Goal: Find specific page/section: Find specific page/section

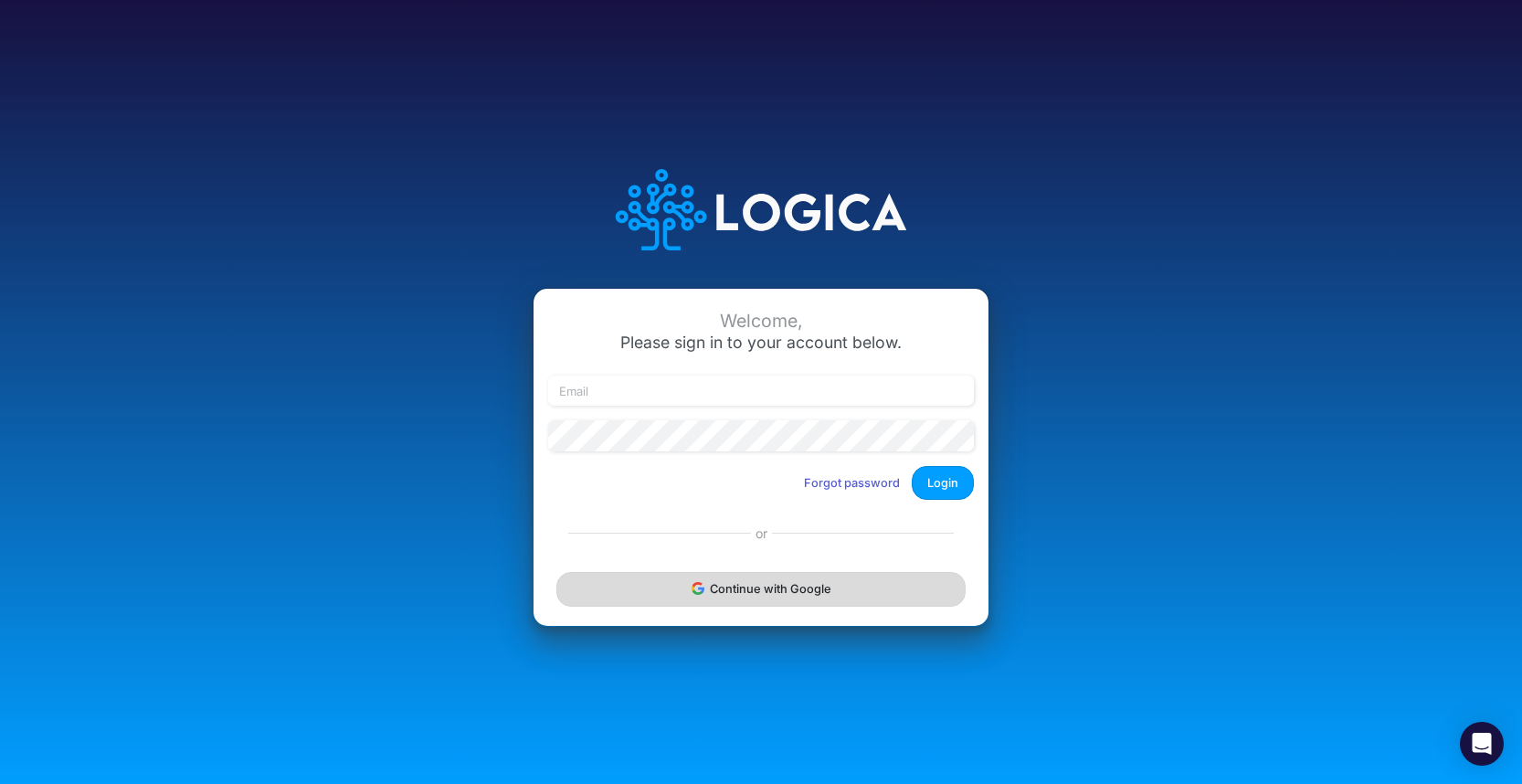
click at [673, 601] on button "Continue with Google" at bounding box center [761, 588] width 409 height 34
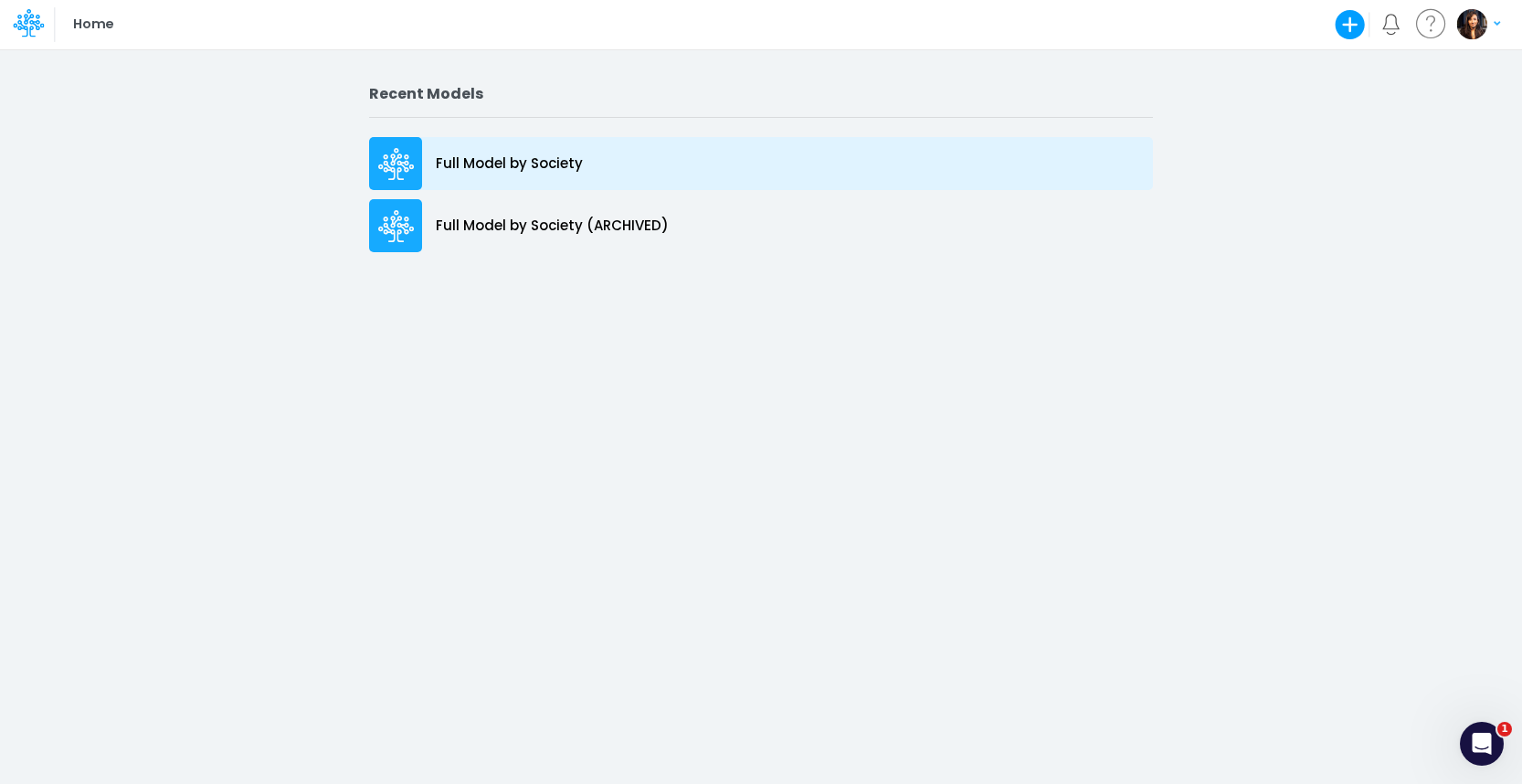
click at [499, 158] on p "Full Model by Society" at bounding box center [509, 164] width 147 height 21
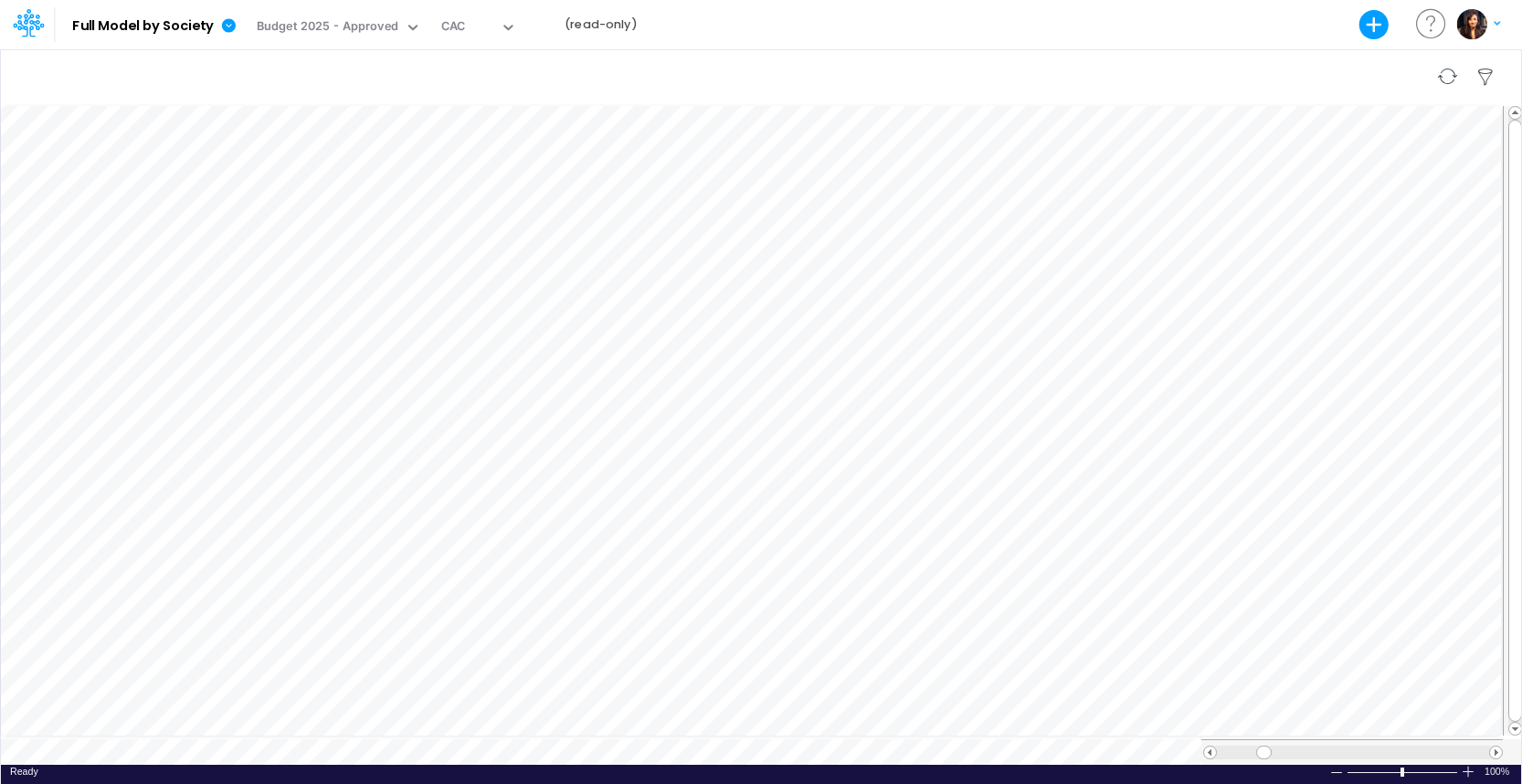
scroll to position [9, 0]
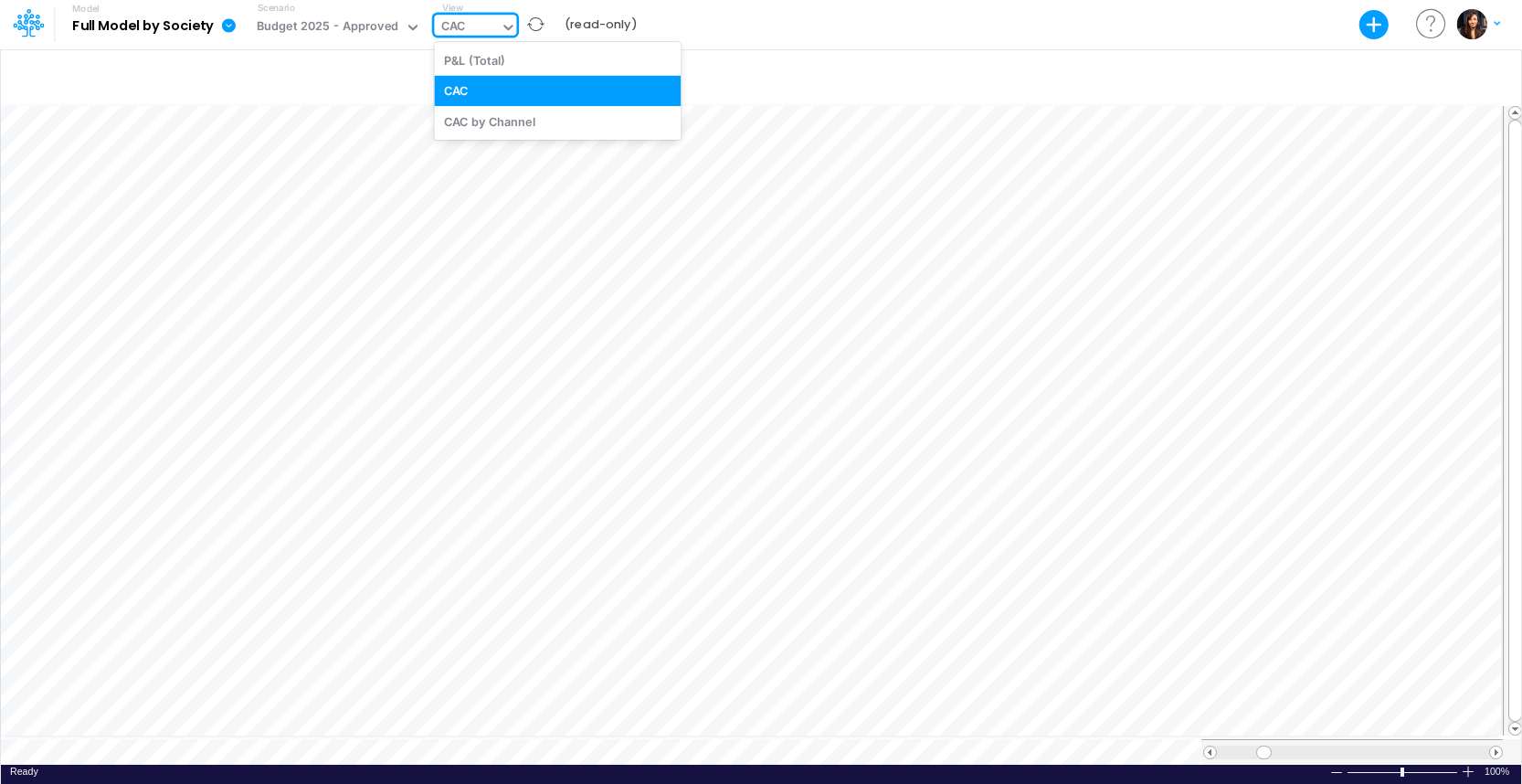
click at [478, 30] on div "CAC" at bounding box center [466, 28] width 66 height 28
click at [507, 125] on div "CAC by Channel" at bounding box center [557, 120] width 247 height 30
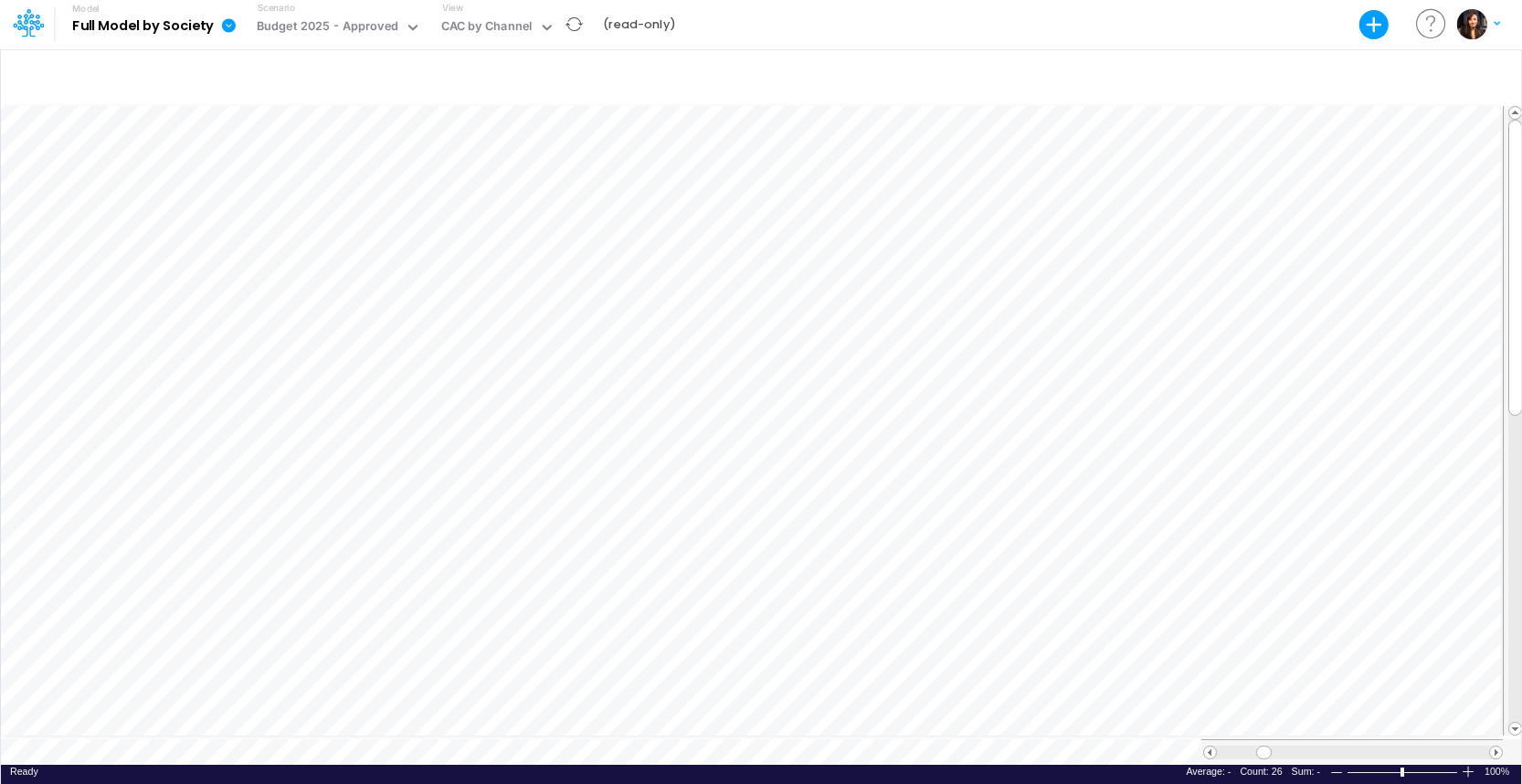
scroll to position [9, 1]
click at [392, 29] on div "Budget 2025 - Approved" at bounding box center [327, 28] width 142 height 21
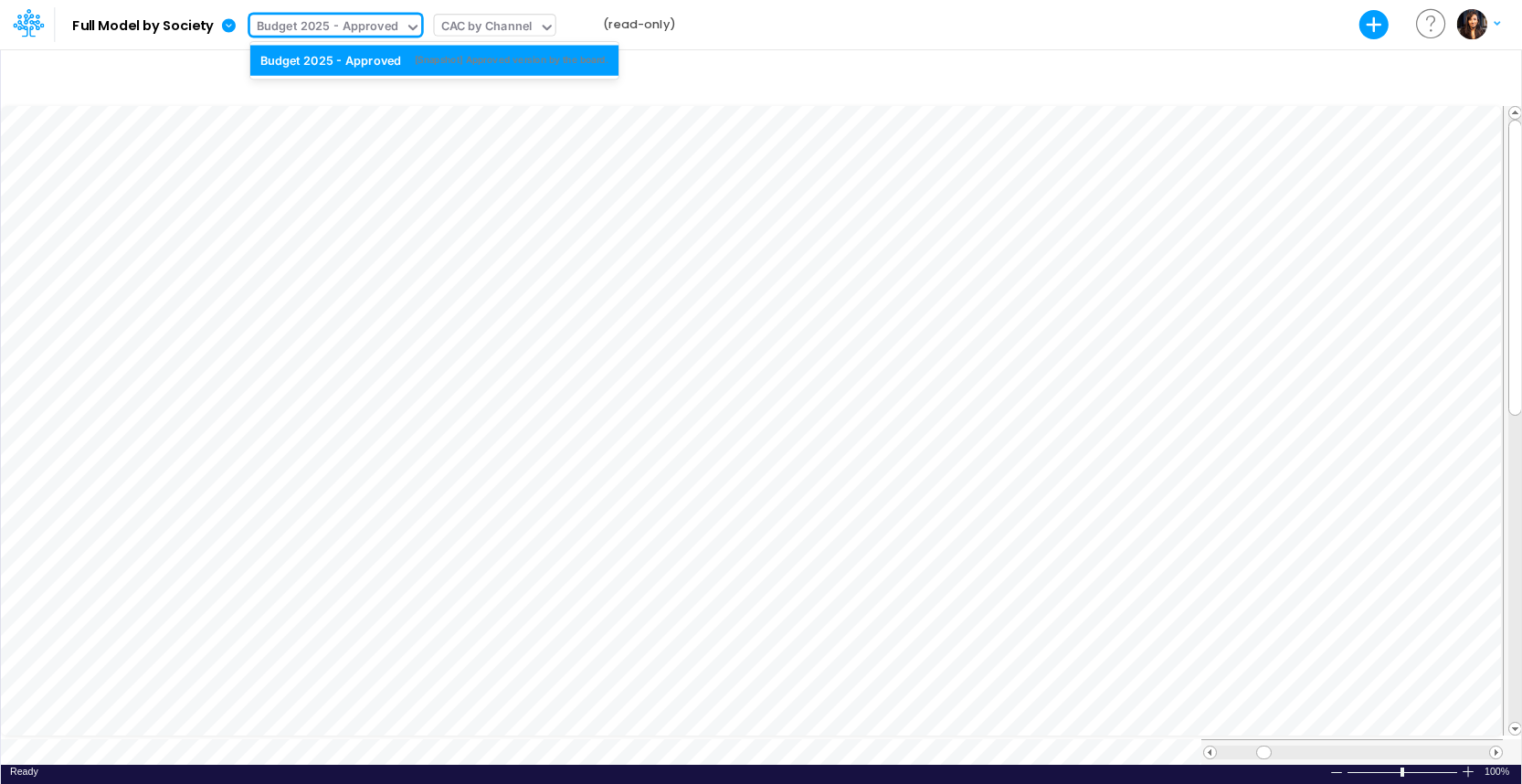
click at [510, 29] on div "CAC by Channel" at bounding box center [487, 28] width 91 height 21
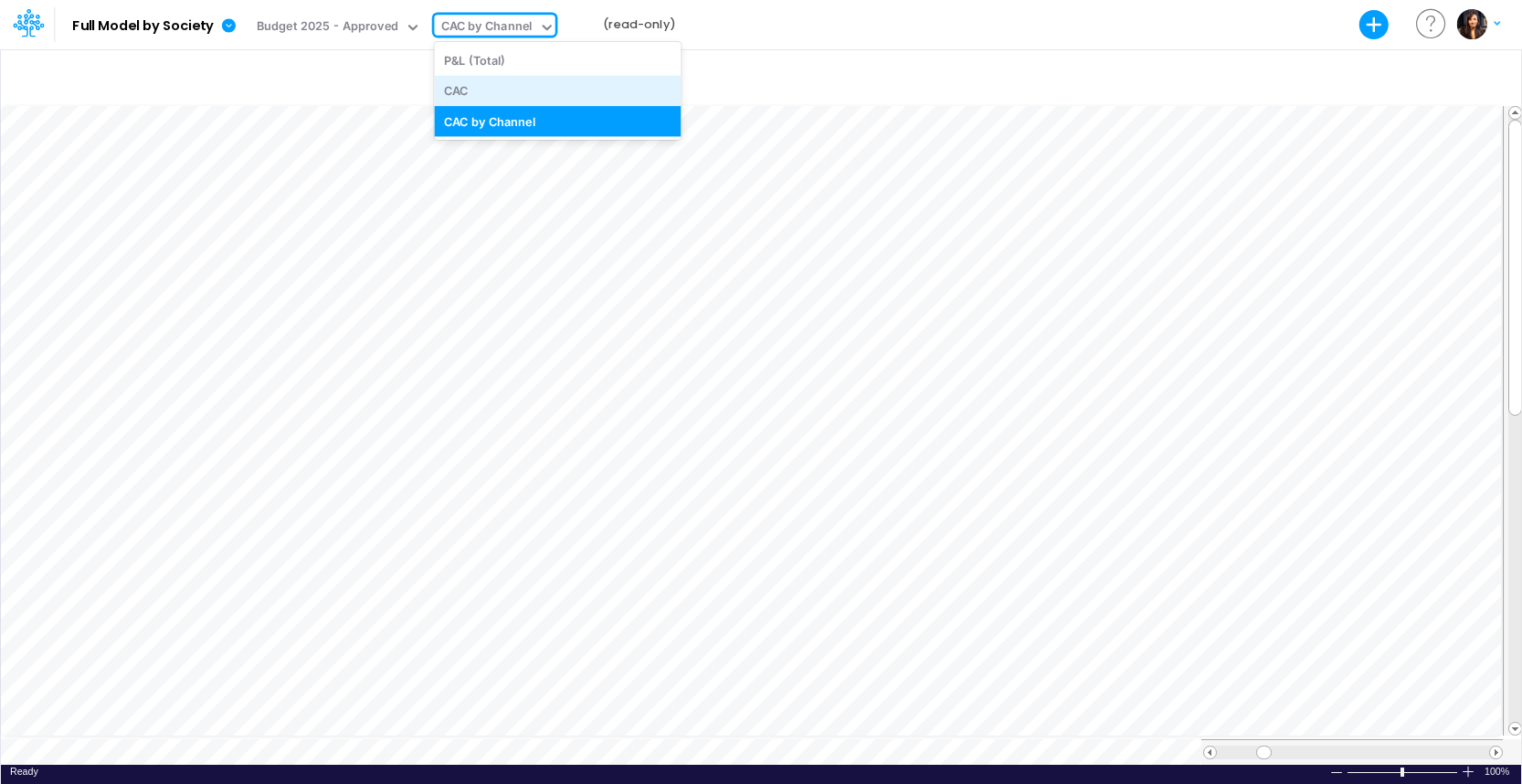
click at [494, 84] on div "CAC" at bounding box center [557, 90] width 247 height 30
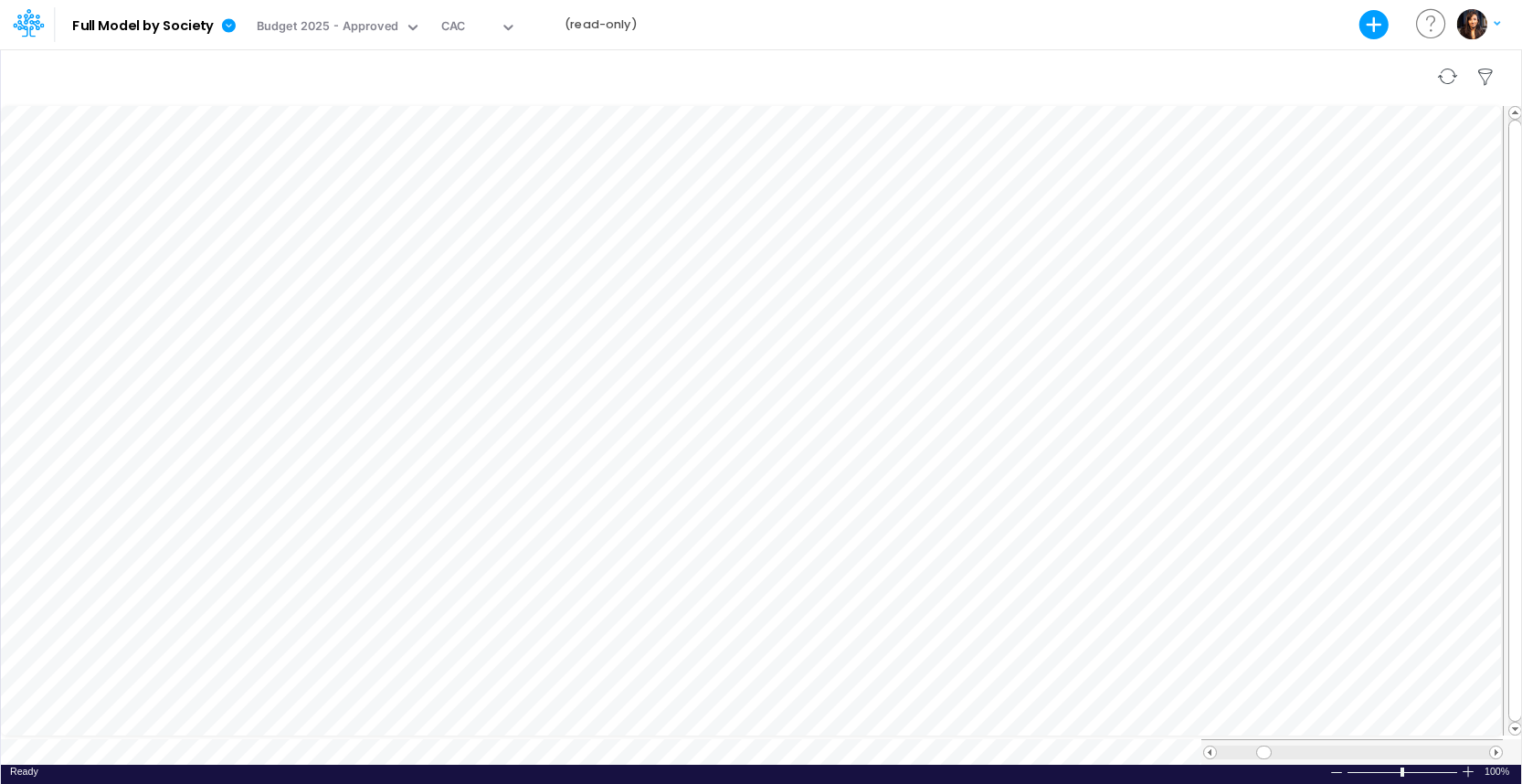
scroll to position [9, 0]
click at [401, 20] on input "text" at bounding box center [402, 28] width 2 height 17
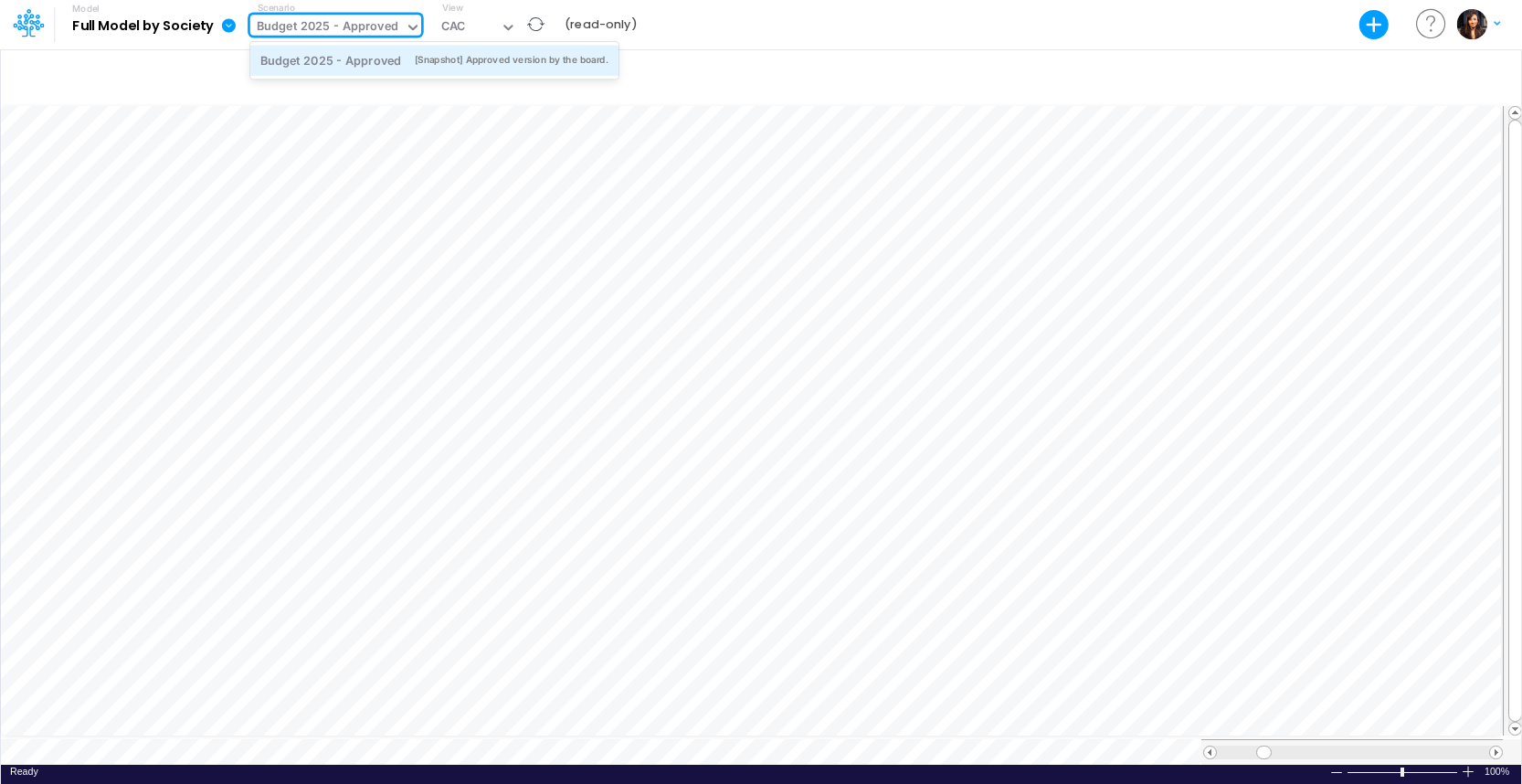
click at [443, 59] on div "[Snapshot] Approved version by the board." at bounding box center [511, 59] width 194 height 13
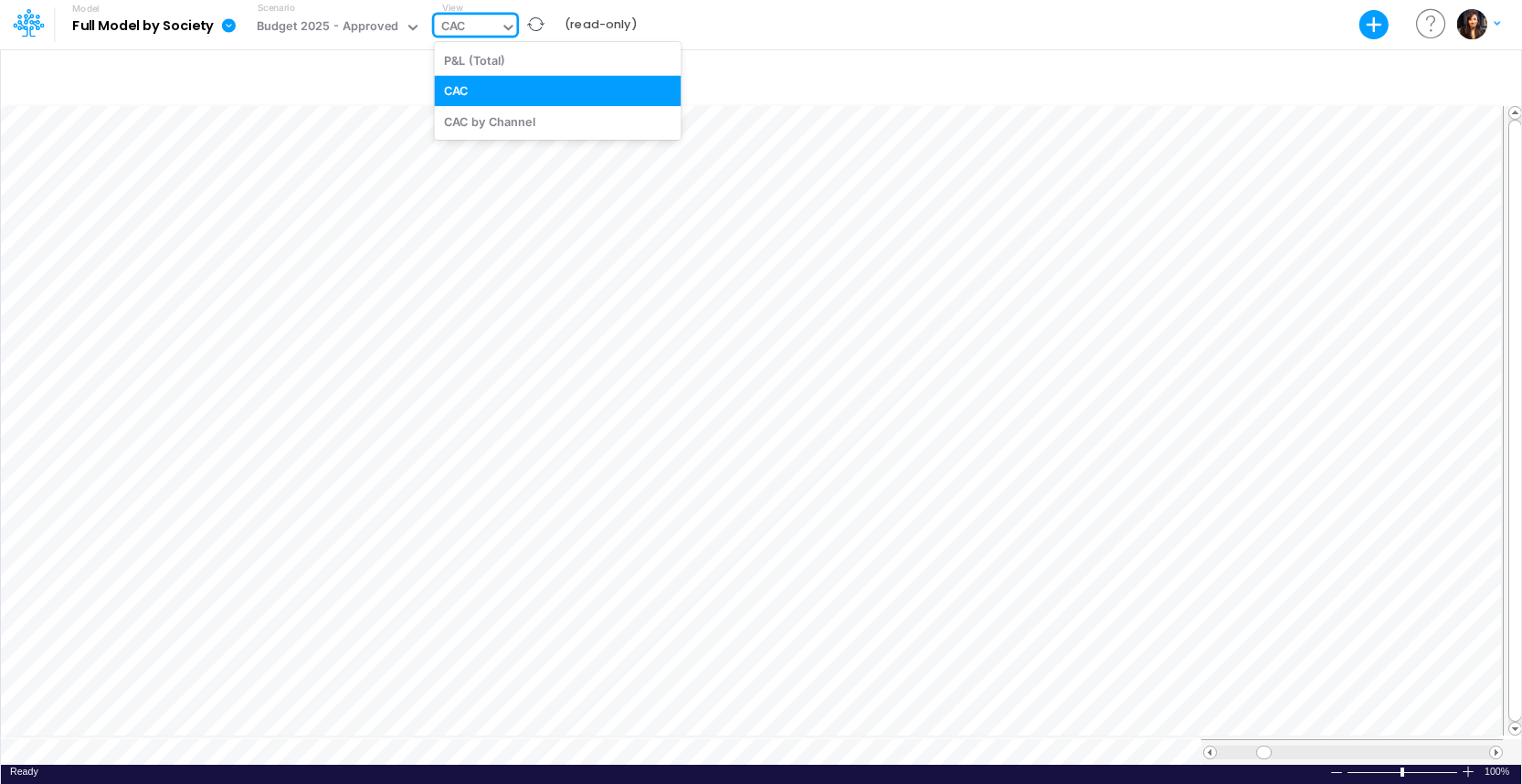
click at [473, 26] on div "CAC" at bounding box center [466, 28] width 66 height 28
click at [489, 123] on div "CAC by Channel" at bounding box center [557, 120] width 247 height 30
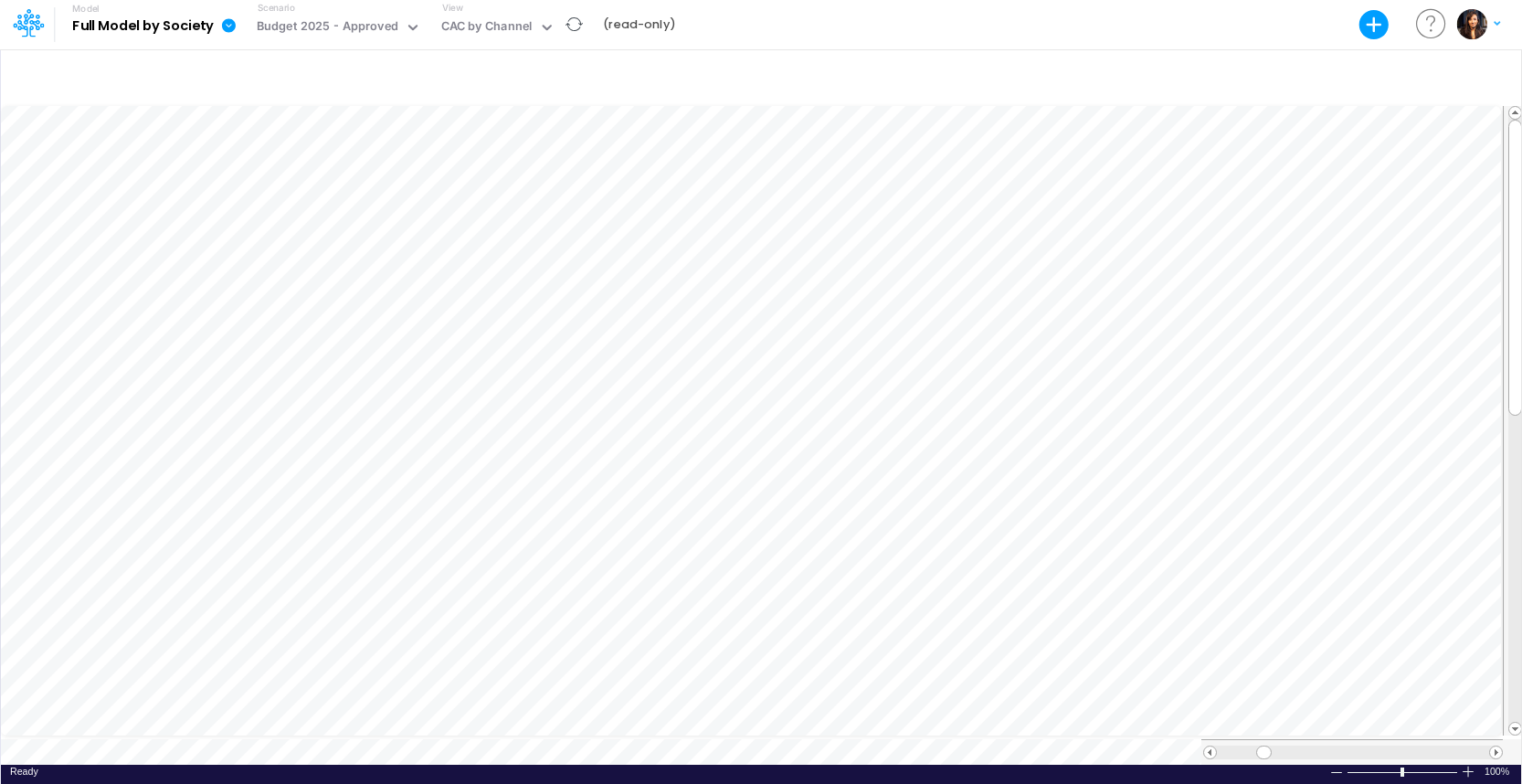
scroll to position [9, 1]
click at [1199, 744] on tr at bounding box center [751, 751] width 1502 height 26
click at [1208, 747] on span at bounding box center [1209, 752] width 12 height 12
drag, startPoint x: 1208, startPoint y: 745, endPoint x: 1207, endPoint y: 729, distance: 16.0
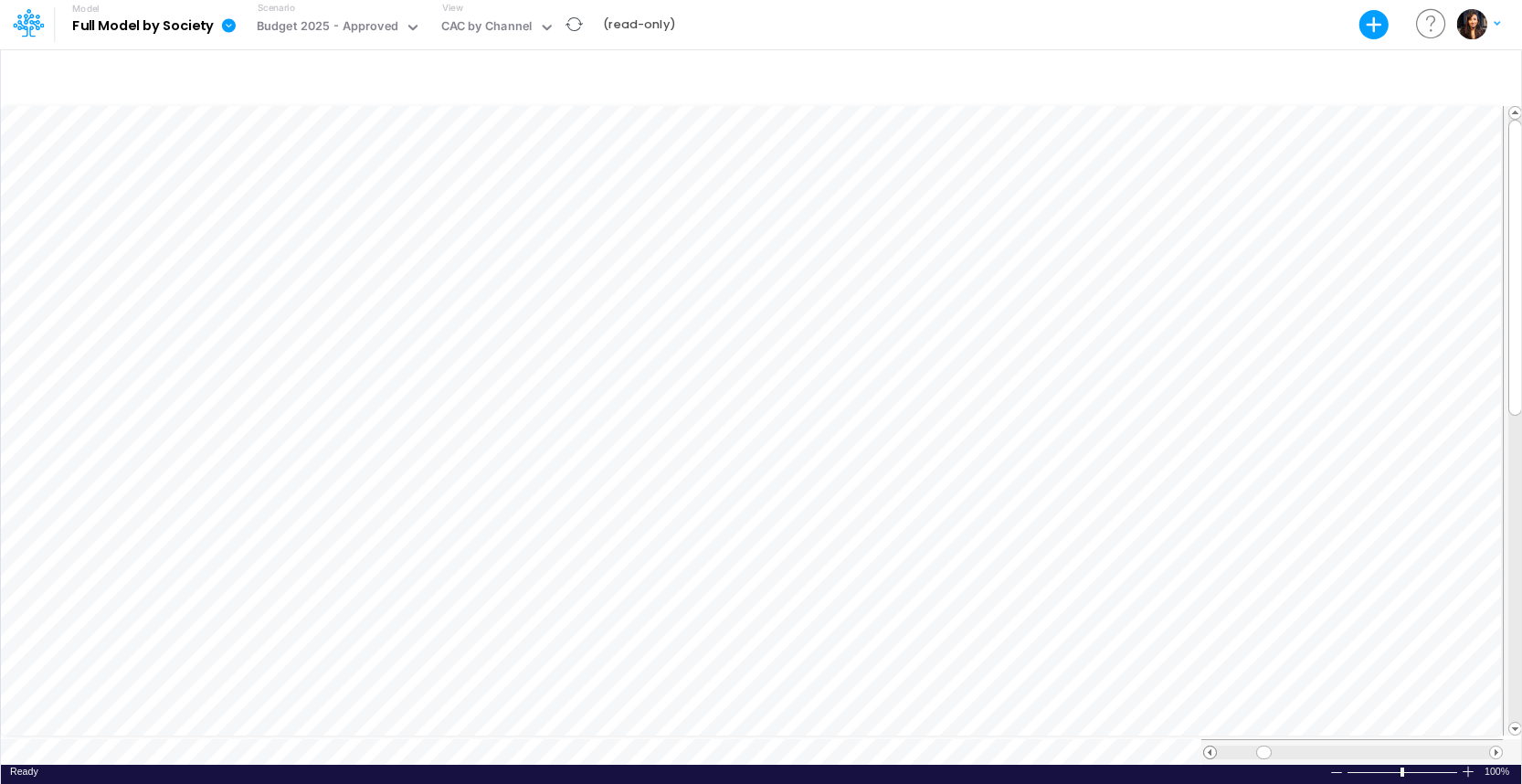
click at [1207, 739] on div at bounding box center [1352, 751] width 301 height 26
click at [462, 24] on div "CAC" at bounding box center [453, 28] width 24 height 21
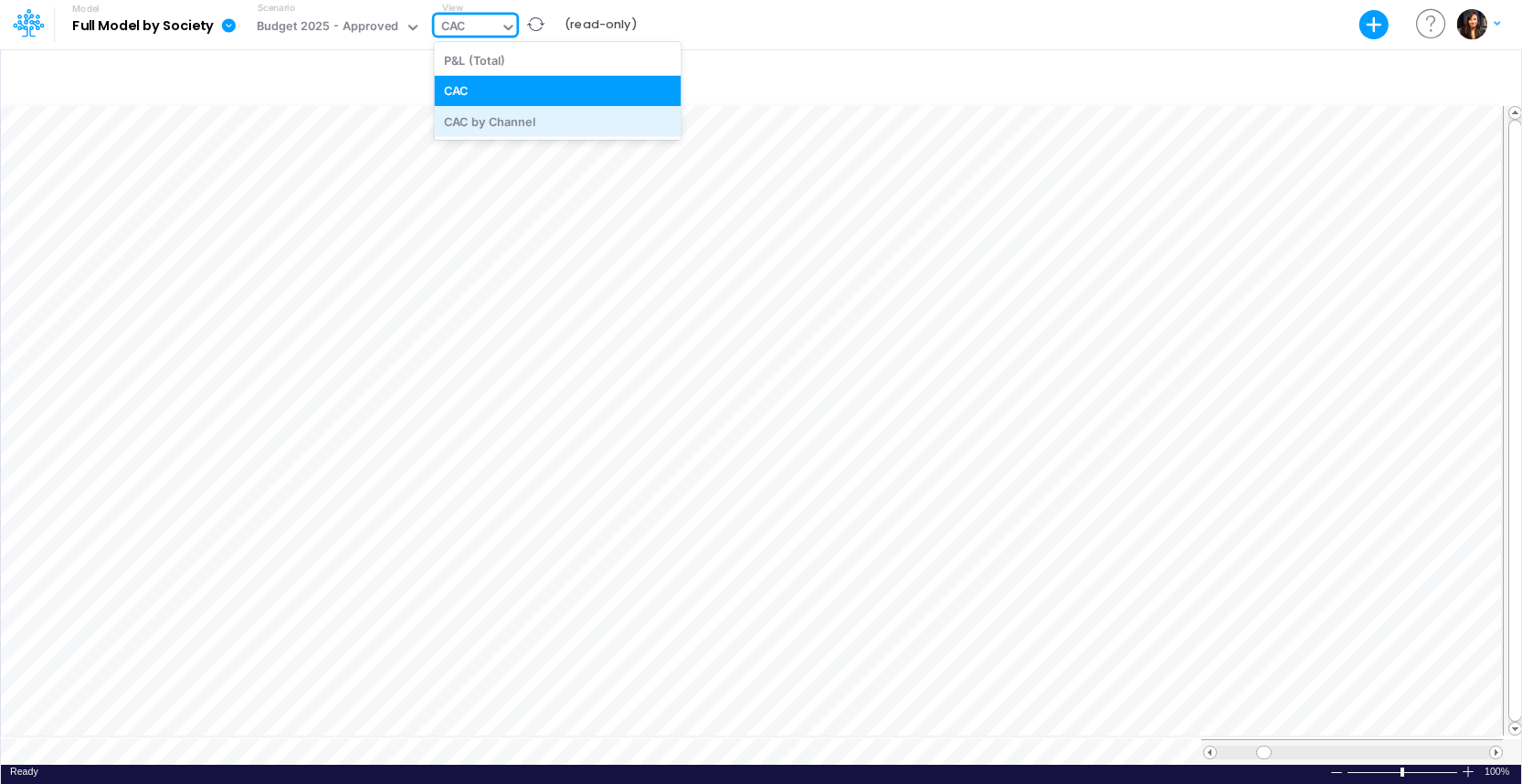
click at [503, 122] on div "CAC by Channel" at bounding box center [557, 120] width 247 height 30
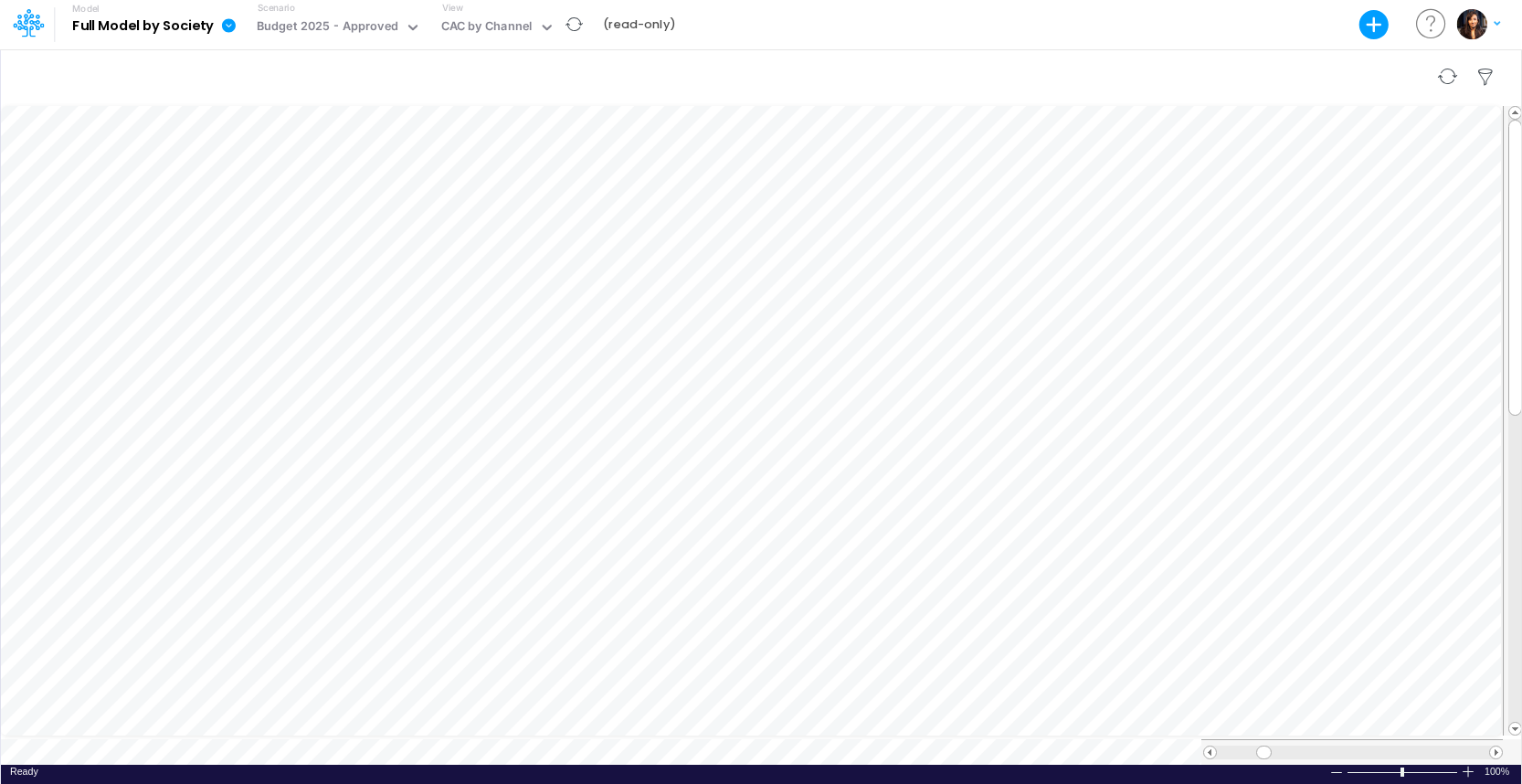
scroll to position [9, 1]
